Goal: Information Seeking & Learning: Learn about a topic

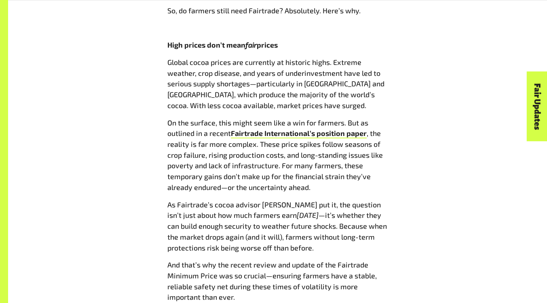
scroll to position [577, 0]
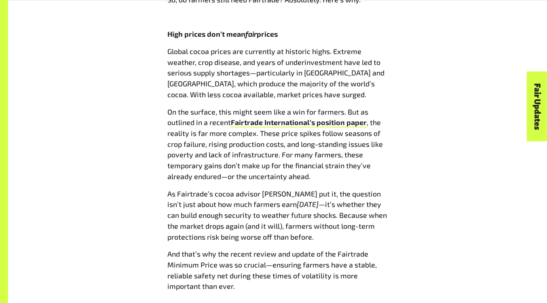
click at [293, 124] on span "Fairtrade International’s position paper" at bounding box center [299, 122] width 136 height 9
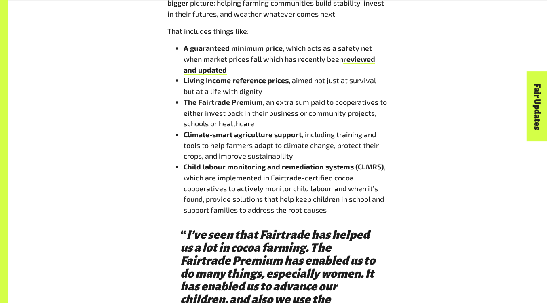
scroll to position [973, 0]
click at [199, 71] on span "reviewed and updated" at bounding box center [279, 65] width 192 height 20
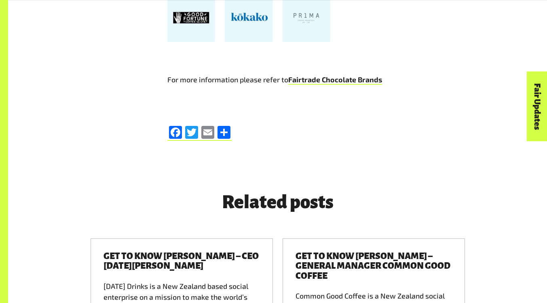
scroll to position [1893, 0]
